Goal: Task Accomplishment & Management: Manage account settings

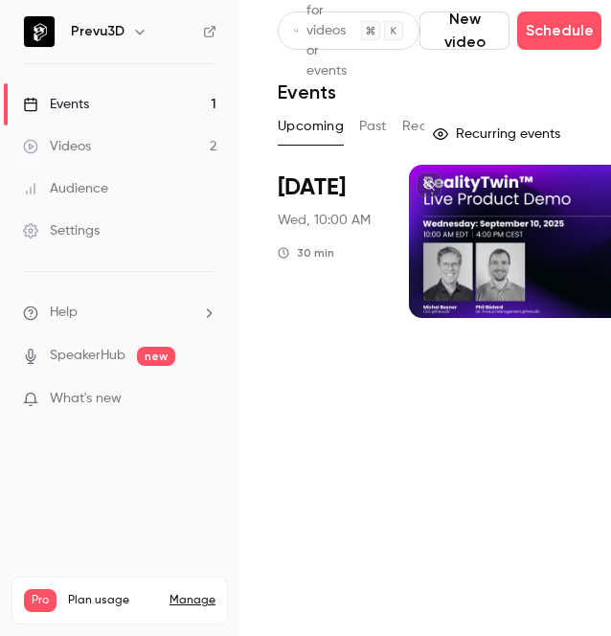
click at [140, 32] on icon "button" at bounding box center [139, 31] width 15 height 15
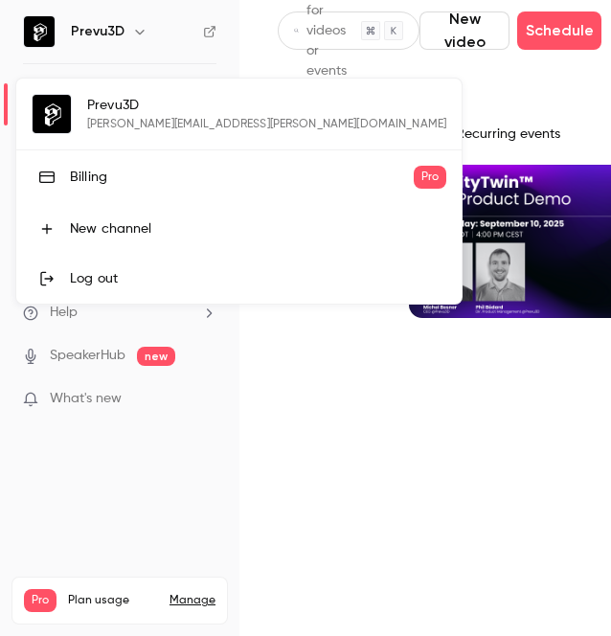
click at [66, 181] on link "Billing Pro" at bounding box center [238, 177] width 445 height 54
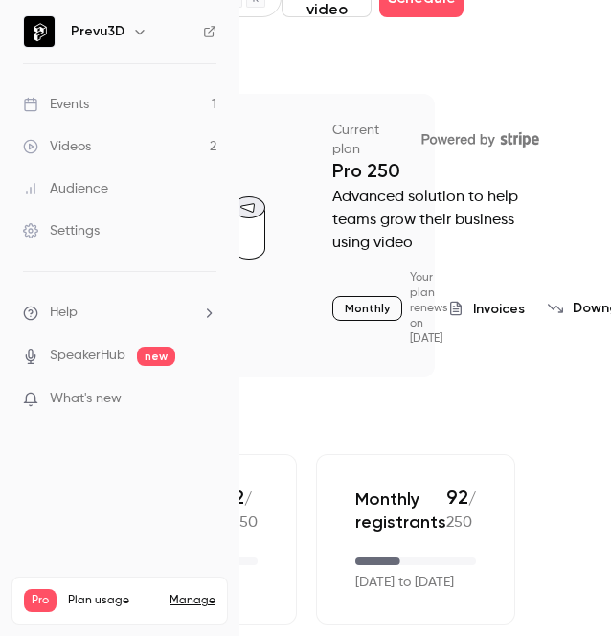
scroll to position [73, 320]
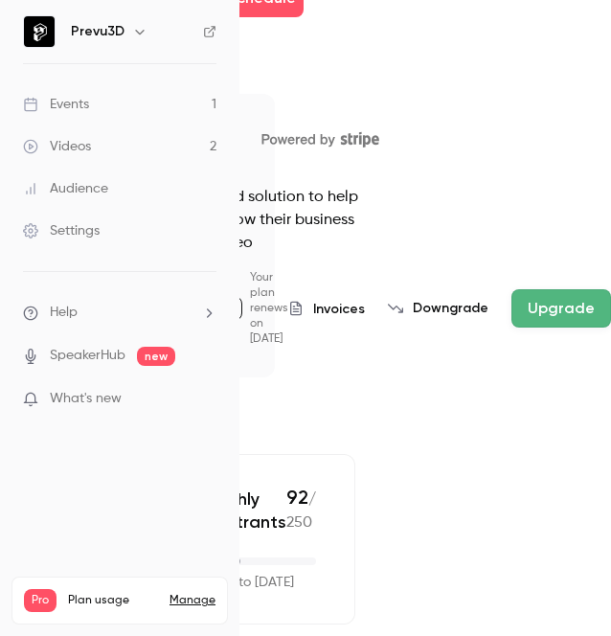
click at [341, 299] on span "Invoices" at bounding box center [339, 309] width 52 height 20
